Goal: Information Seeking & Learning: Understand process/instructions

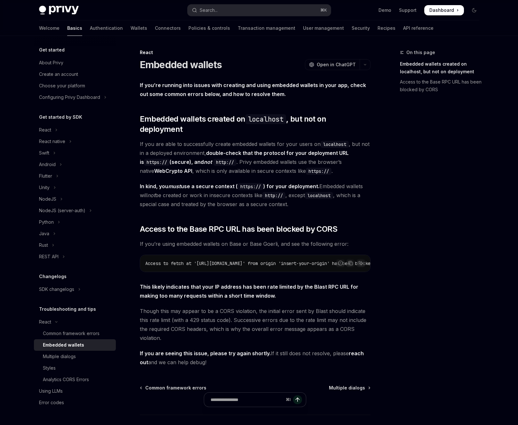
click at [216, 165] on span "If you are able to successfully create embedded wallets for your users on local…" at bounding box center [255, 157] width 231 height 36
click at [372, 218] on div "On this page Embedded wallets created on localhost, but not on deployment Acces…" at bounding box center [259, 253] width 450 height 434
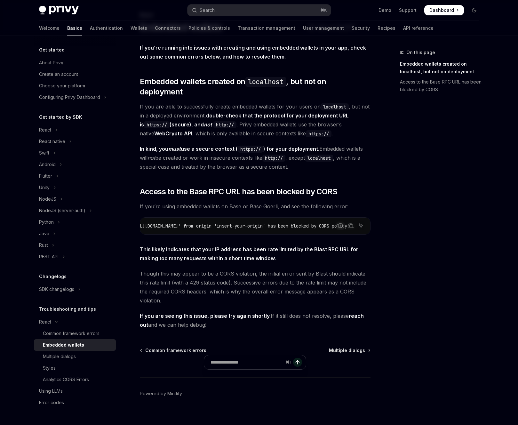
scroll to position [0, 156]
click at [361, 168] on div "If you’re running into issues with creating and using embedded wallets in your …" at bounding box center [255, 186] width 231 height 286
click at [100, 333] on div "Common framework errors" at bounding box center [77, 333] width 69 height 8
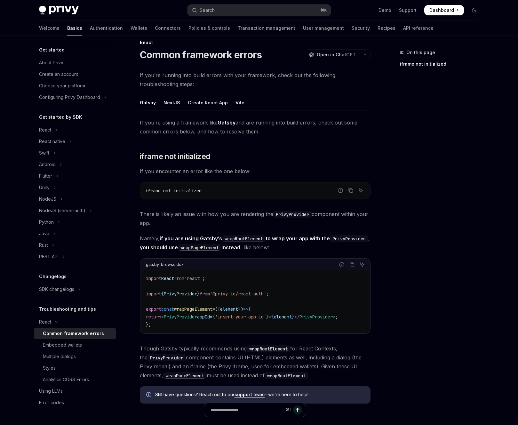
scroll to position [10, 0]
click at [204, 106] on div "Create React App" at bounding box center [208, 102] width 40 height 15
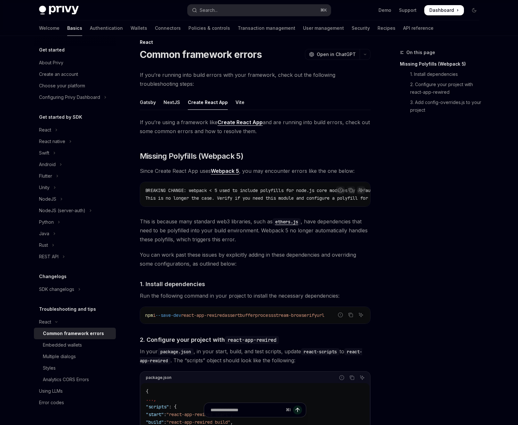
click at [228, 102] on ul "Gatsby NextJS Create React App Vite" at bounding box center [255, 102] width 231 height 15
click at [231, 103] on ul "Gatsby NextJS Create React App Vite" at bounding box center [255, 102] width 231 height 15
click at [235, 103] on div "Vite" at bounding box center [239, 102] width 9 height 15
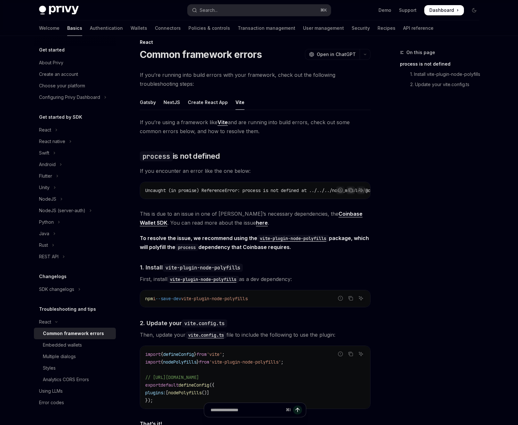
scroll to position [148, 0]
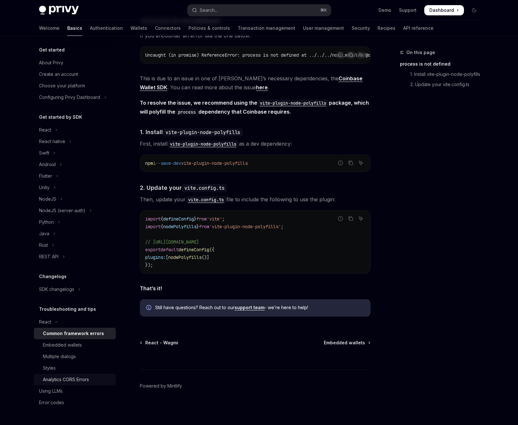
click at [69, 378] on div "Analytics CORS Errors" at bounding box center [66, 380] width 46 height 8
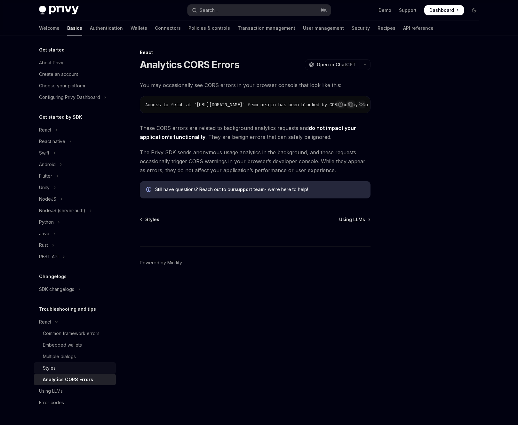
click at [73, 371] on div "Styles" at bounding box center [77, 368] width 69 height 8
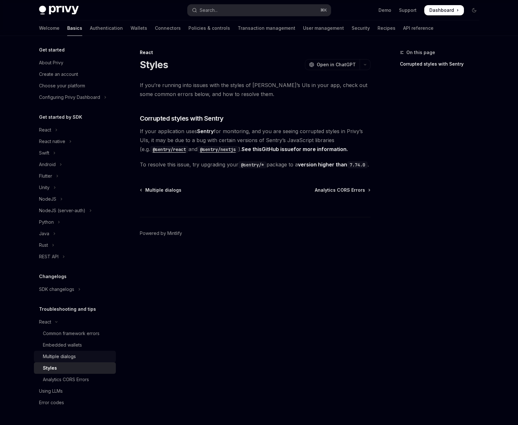
click at [76, 361] on link "Multiple dialogs" at bounding box center [75, 357] width 82 height 12
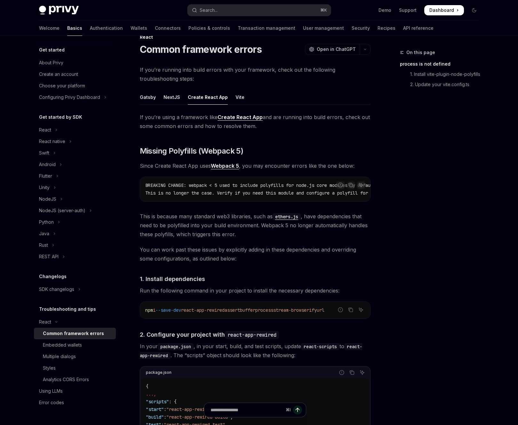
scroll to position [10, 0]
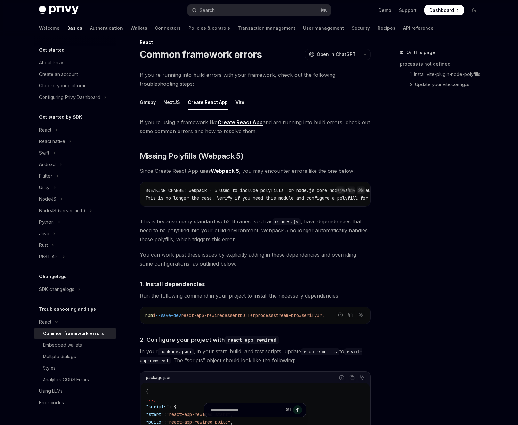
type textarea "*"
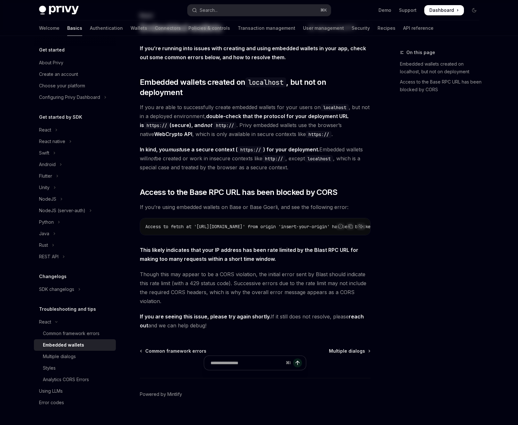
scroll to position [37, 0]
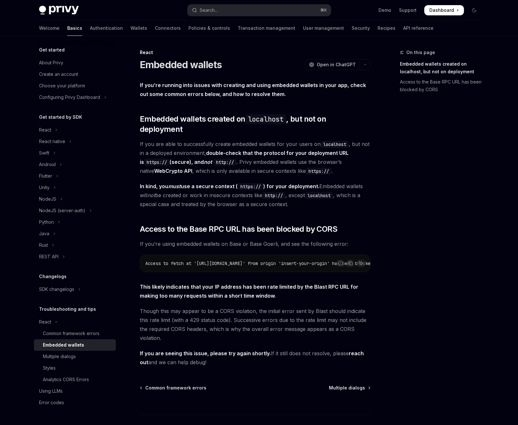
scroll to position [14, 0]
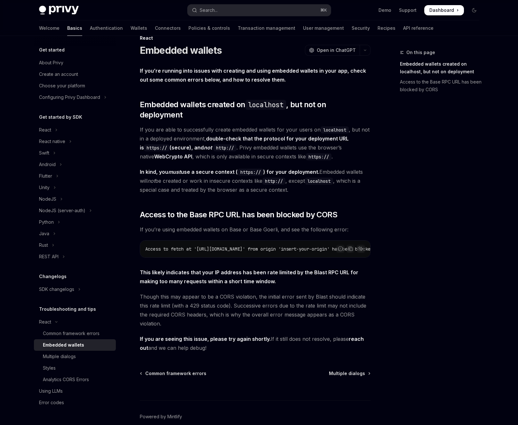
click at [306, 136] on span "If you are able to successfully create embedded wallets for your users on local…" at bounding box center [255, 143] width 231 height 36
click at [90, 34] on link "Authentication" at bounding box center [106, 27] width 33 height 15
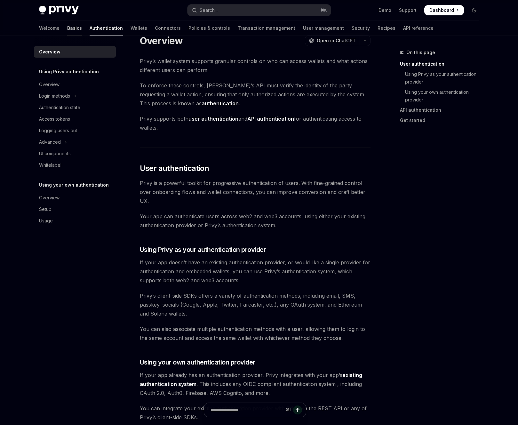
click at [67, 32] on link "Basics" at bounding box center [74, 27] width 15 height 15
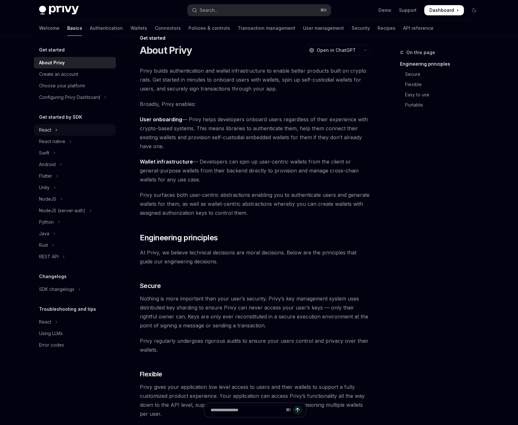
click at [52, 129] on button "React" at bounding box center [75, 130] width 82 height 12
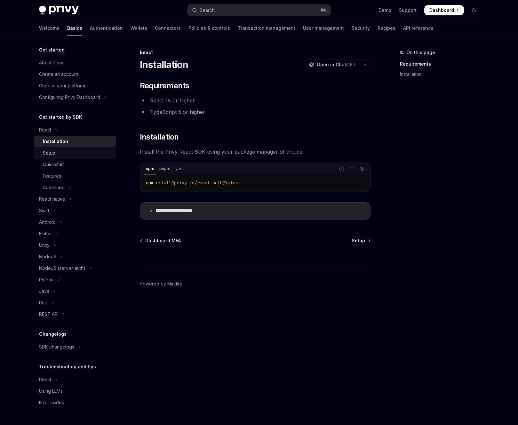
click at [59, 150] on div "Setup" at bounding box center [77, 153] width 69 height 8
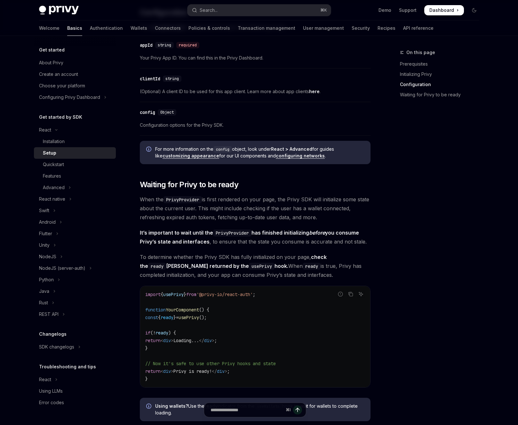
scroll to position [682, 0]
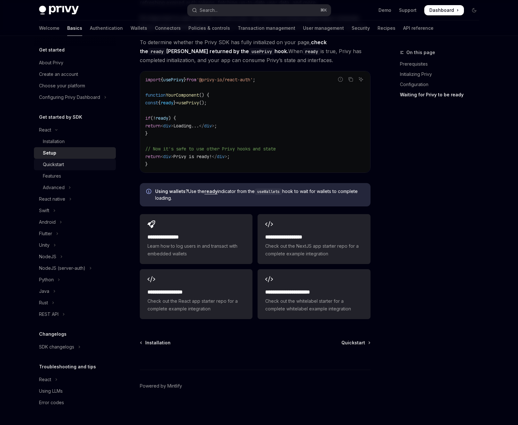
click at [77, 164] on div "Quickstart" at bounding box center [77, 165] width 69 height 8
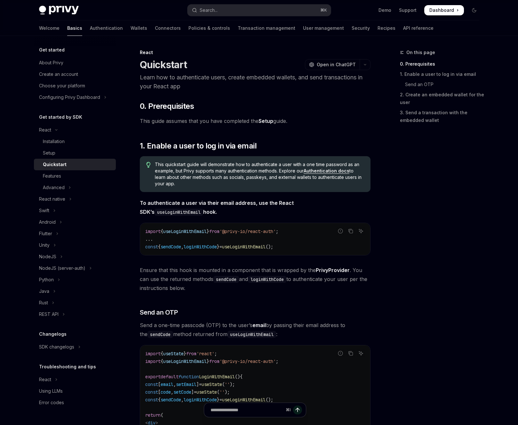
click at [326, 171] on link "Authentication docs" at bounding box center [327, 171] width 46 height 6
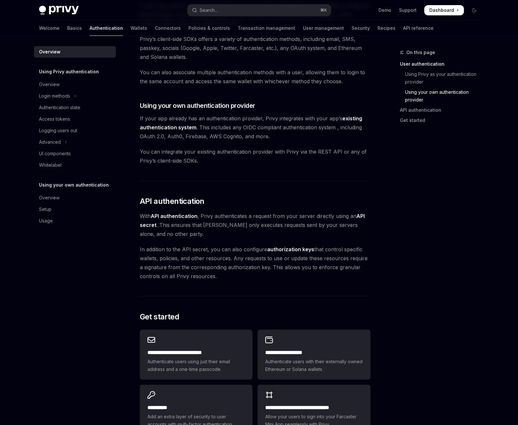
scroll to position [386, 0]
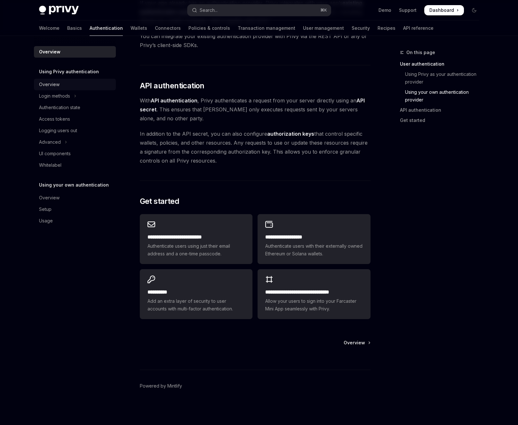
click at [59, 86] on div "Overview" at bounding box center [75, 85] width 73 height 8
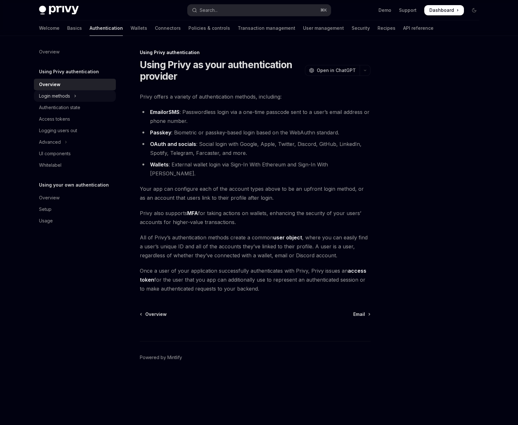
click at [59, 96] on div "Login methods" at bounding box center [54, 96] width 31 height 8
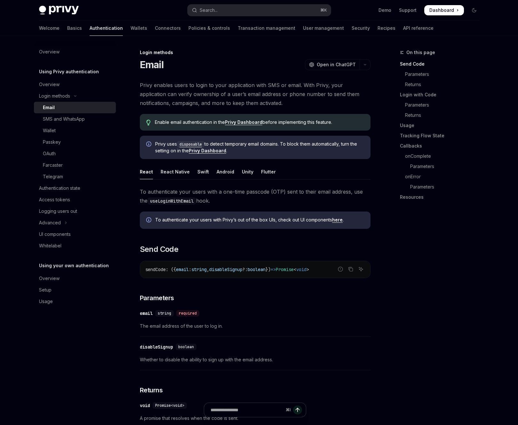
click at [58, 104] on div "Email" at bounding box center [77, 108] width 69 height 8
click at [90, 29] on link "Authentication" at bounding box center [106, 27] width 33 height 15
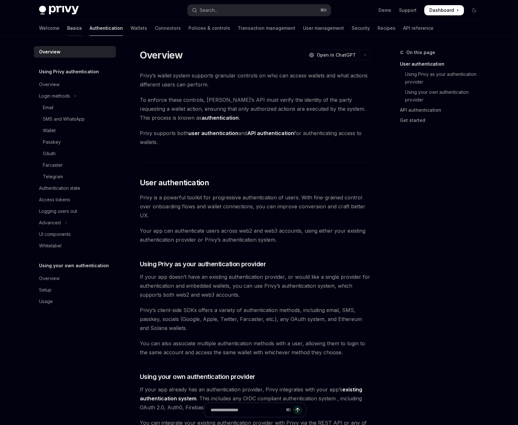
click at [67, 26] on link "Basics" at bounding box center [74, 27] width 15 height 15
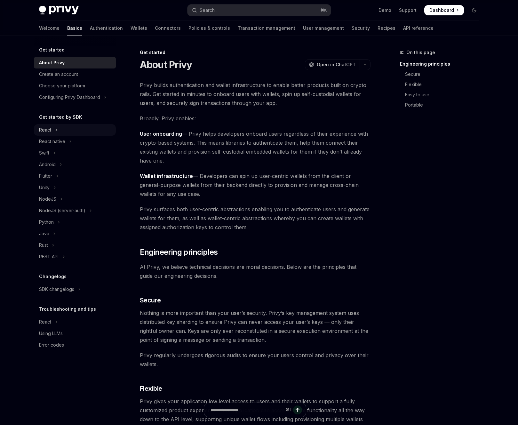
click at [83, 131] on button "React" at bounding box center [75, 130] width 82 height 12
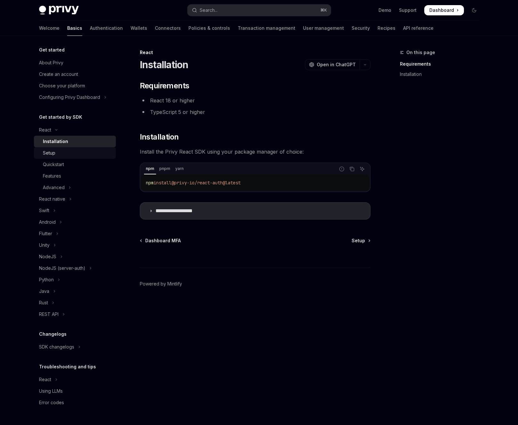
click at [75, 156] on div "Setup" at bounding box center [77, 153] width 69 height 8
type textarea "*"
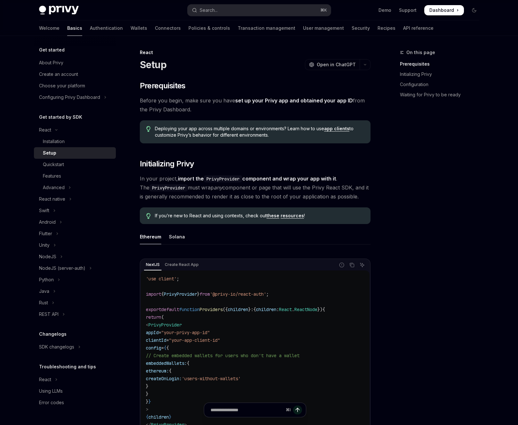
click at [279, 142] on div "Deploying your app across multiple domains or environments? Learn how to use ap…" at bounding box center [255, 131] width 231 height 23
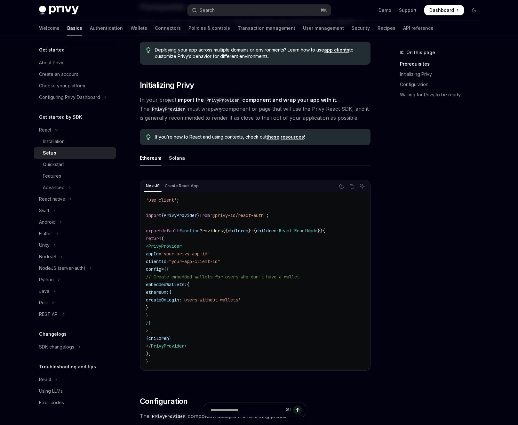
scroll to position [105, 0]
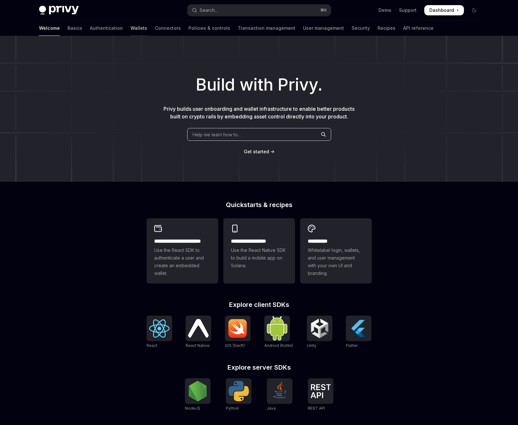
click at [131, 23] on link "Wallets" at bounding box center [139, 27] width 17 height 15
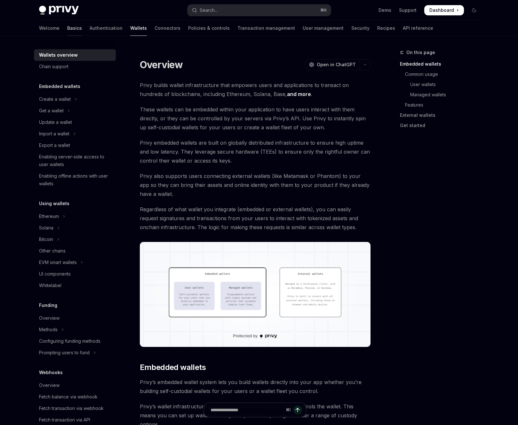
click at [67, 29] on link "Basics" at bounding box center [74, 27] width 15 height 15
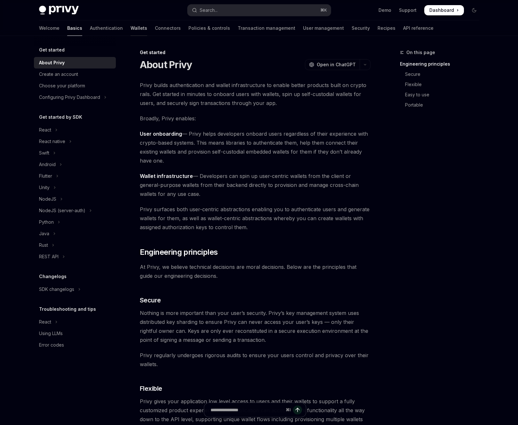
click at [131, 26] on link "Wallets" at bounding box center [139, 27] width 17 height 15
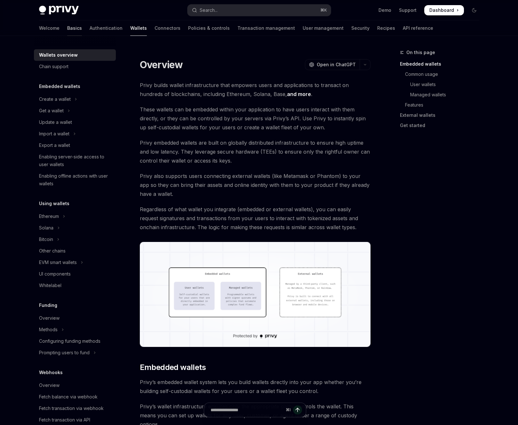
click at [67, 28] on link "Basics" at bounding box center [74, 27] width 15 height 15
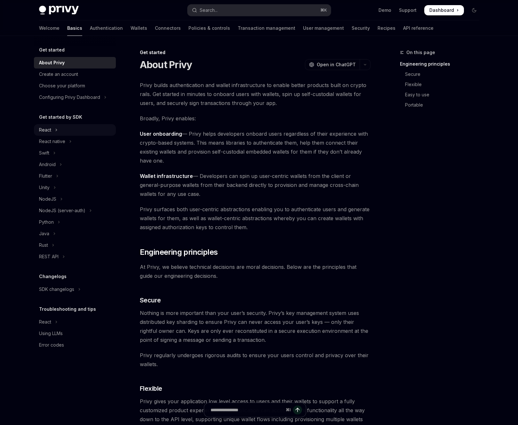
click at [44, 128] on div "React" at bounding box center [45, 130] width 12 height 8
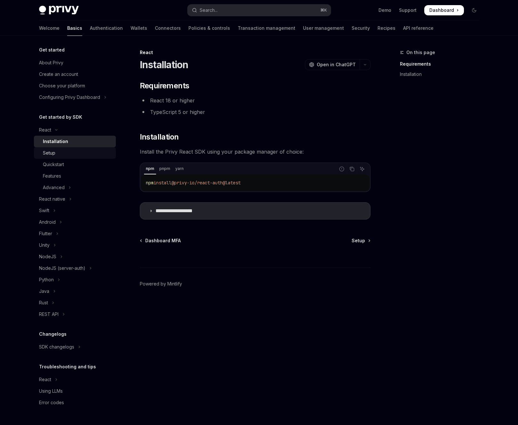
click at [52, 153] on div "Setup" at bounding box center [49, 153] width 12 height 8
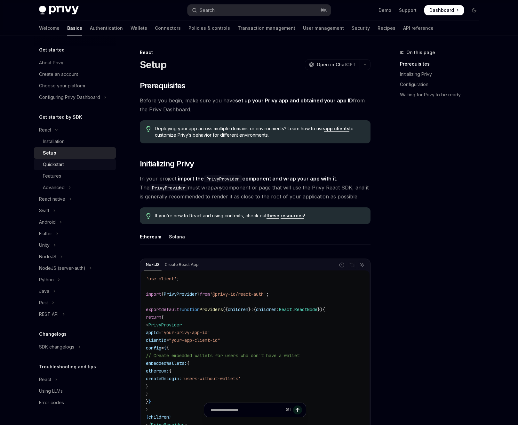
click at [52, 160] on link "Quickstart" at bounding box center [75, 165] width 82 height 12
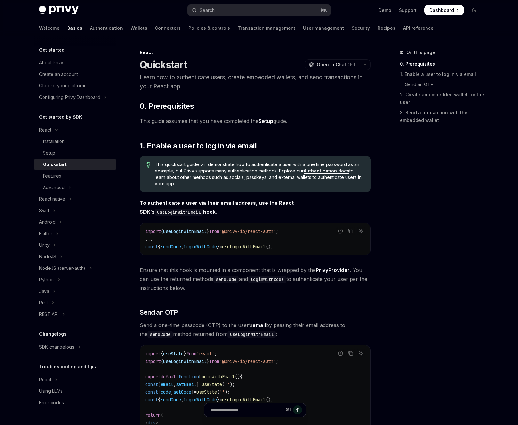
scroll to position [89, 0]
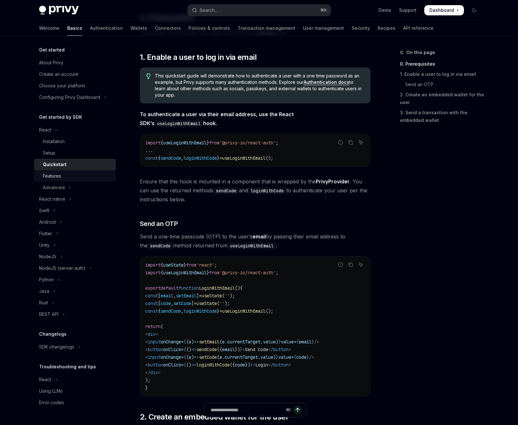
click at [60, 180] on link "Features" at bounding box center [75, 176] width 82 height 12
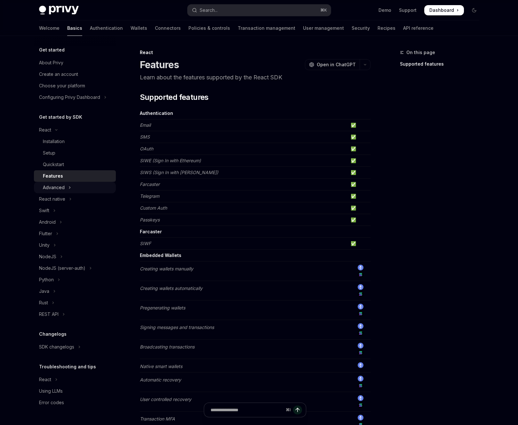
click at [60, 188] on div "Advanced" at bounding box center [54, 188] width 22 height 8
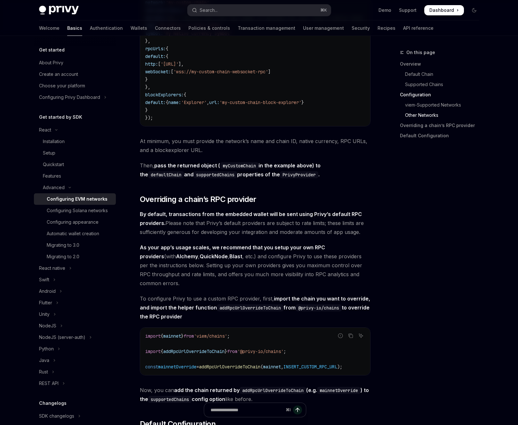
scroll to position [1316, 0]
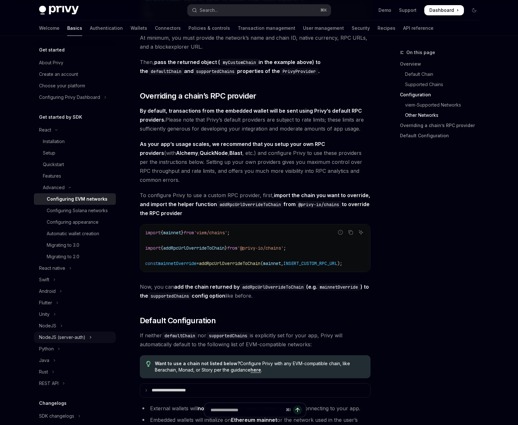
click at [60, 336] on div "NodeJS (server-auth)" at bounding box center [62, 337] width 46 height 8
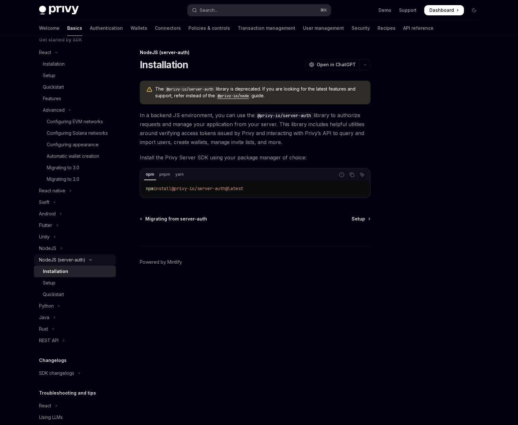
scroll to position [84, 0]
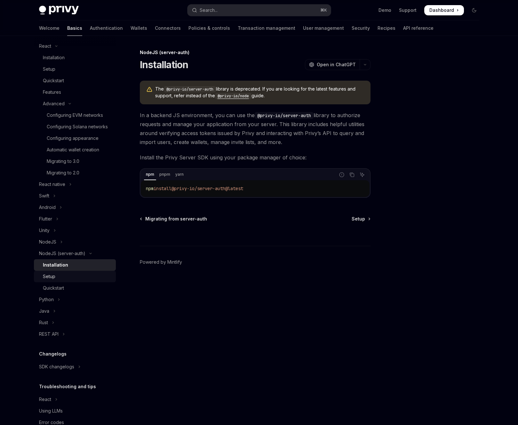
click at [67, 276] on div "Setup" at bounding box center [77, 277] width 69 height 8
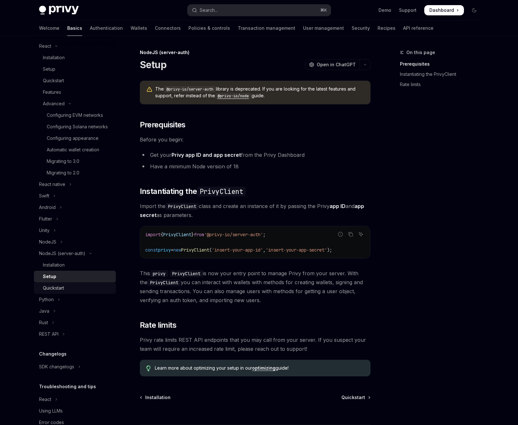
click at [65, 287] on div "Quickstart" at bounding box center [77, 288] width 69 height 8
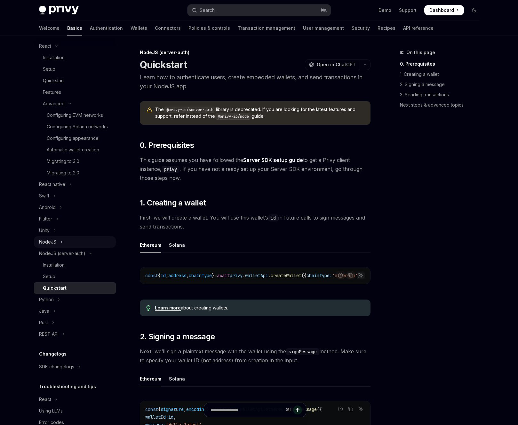
click at [84, 243] on button "NodeJS" at bounding box center [75, 242] width 82 height 12
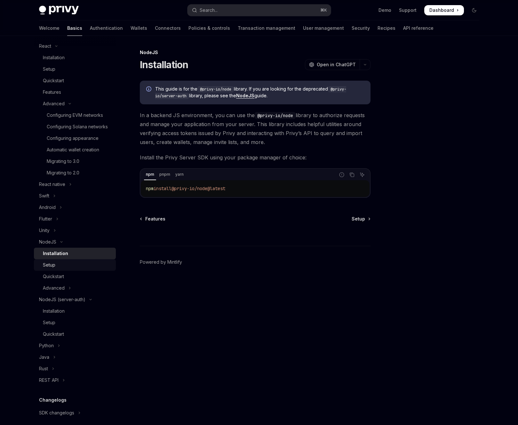
click at [73, 269] on link "Setup" at bounding box center [75, 265] width 82 height 12
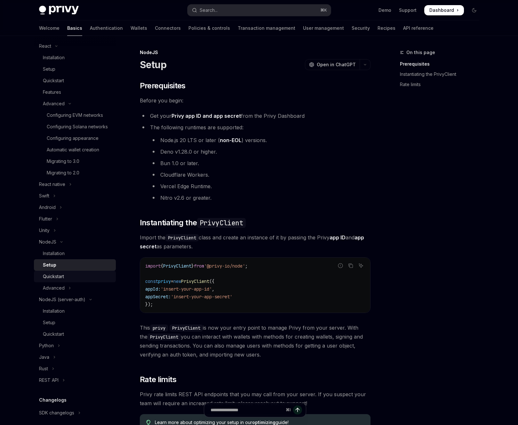
click at [73, 276] on div "Quickstart" at bounding box center [77, 277] width 69 height 8
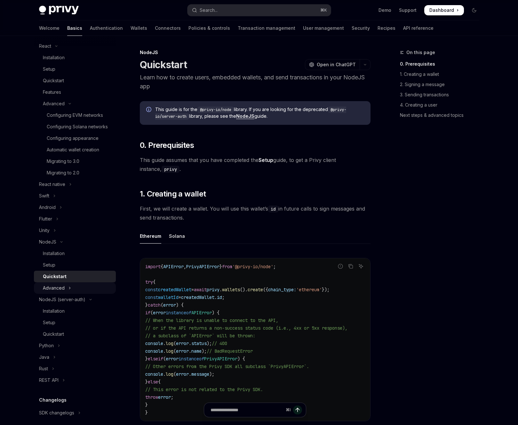
click at [73, 287] on button "Advanced" at bounding box center [75, 288] width 82 height 12
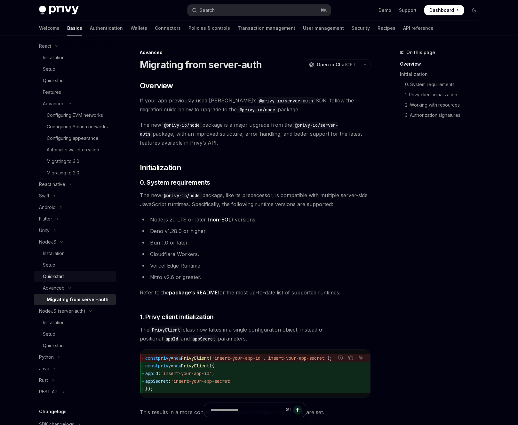
click at [78, 273] on div "Quickstart" at bounding box center [77, 277] width 69 height 8
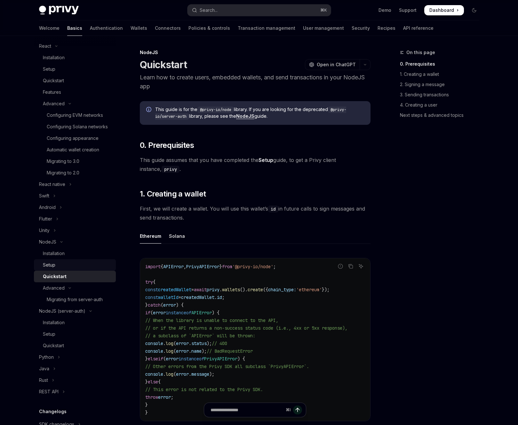
click at [82, 266] on div "Setup" at bounding box center [77, 265] width 69 height 8
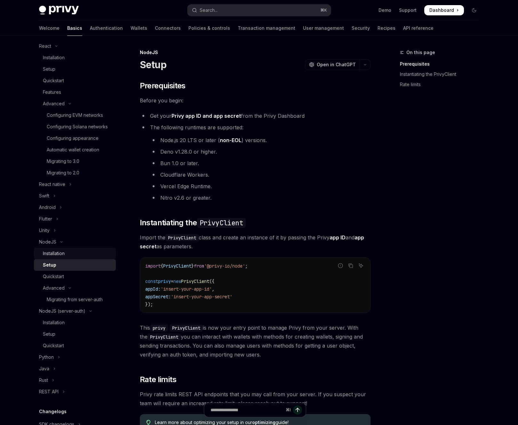
click at [86, 258] on link "Installation" at bounding box center [75, 254] width 82 height 12
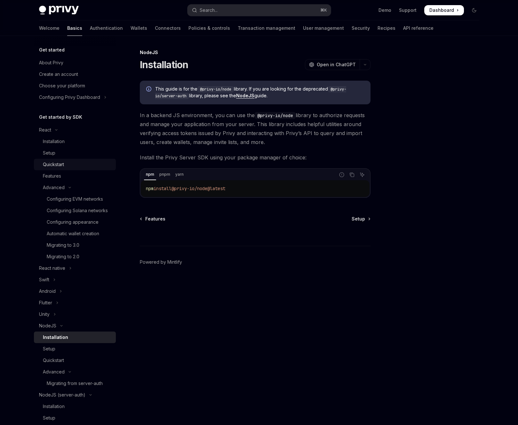
click at [85, 170] on link "Quickstart" at bounding box center [75, 165] width 82 height 12
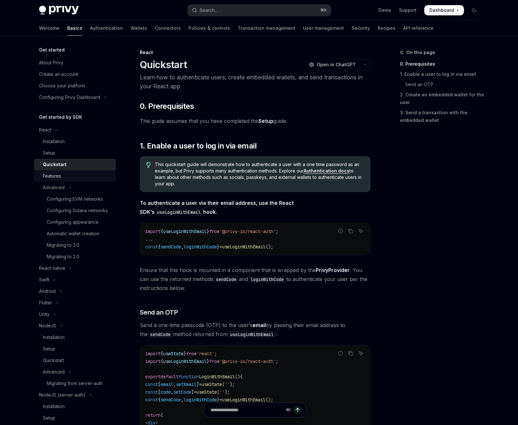
click at [81, 178] on div "Features" at bounding box center [77, 176] width 69 height 8
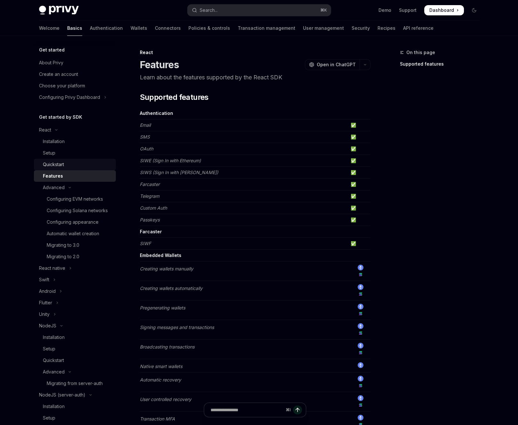
click at [87, 167] on div "Quickstart" at bounding box center [77, 165] width 69 height 8
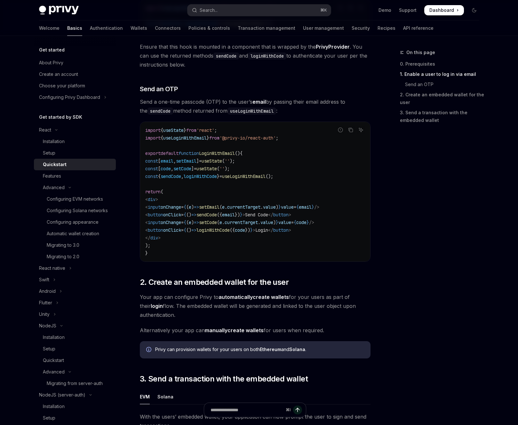
scroll to position [175, 0]
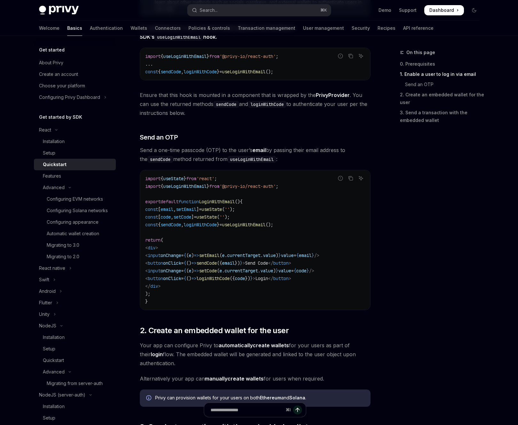
click at [390, 321] on div "On this page 0. Prerequisites 1. Enable a user to log in via email Send an OTP …" at bounding box center [435, 237] width 97 height 376
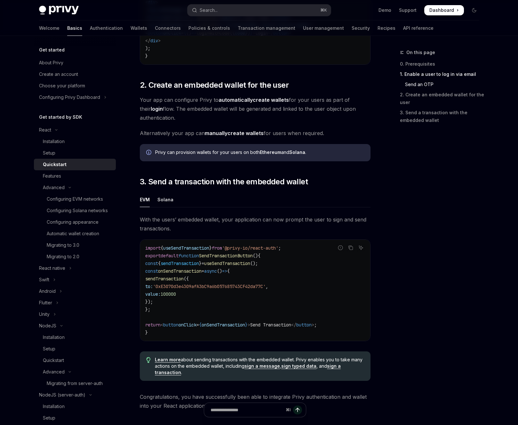
scroll to position [512, 0]
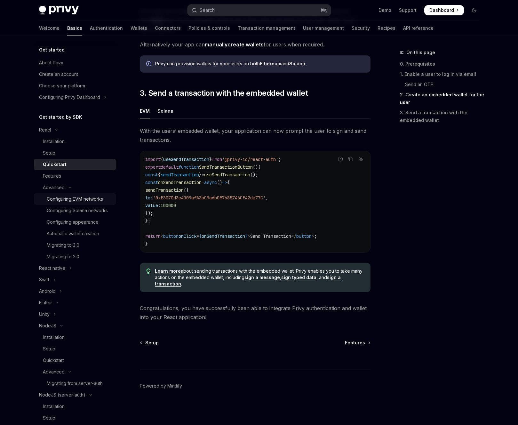
click at [94, 202] on div "Configuring EVM networks" at bounding box center [75, 199] width 56 height 8
type textarea "*"
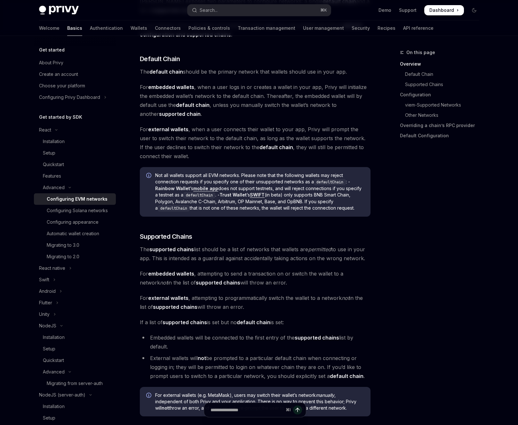
scroll to position [256, 0]
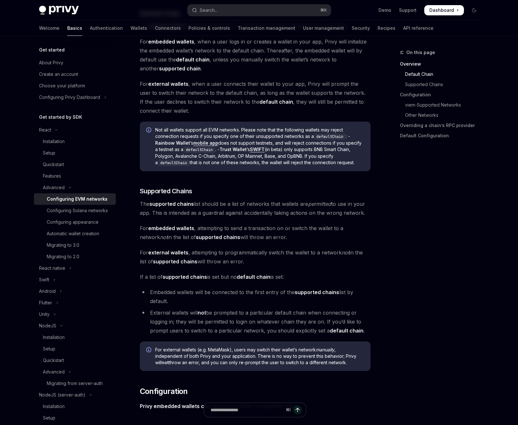
click at [280, 293] on li "Embedded wallets will be connected to the first entry of the supported chains l…" at bounding box center [255, 297] width 231 height 18
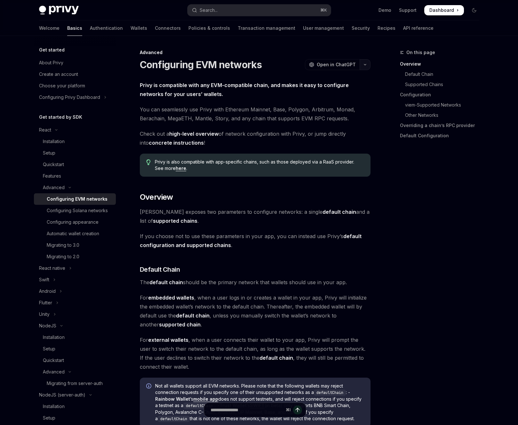
click at [363, 65] on icon "button" at bounding box center [365, 64] width 8 height 3
click at [323, 114] on div "Copy page as Markdown for LLMs" at bounding box center [328, 114] width 62 height 5
